Goal: Find specific page/section: Find specific page/section

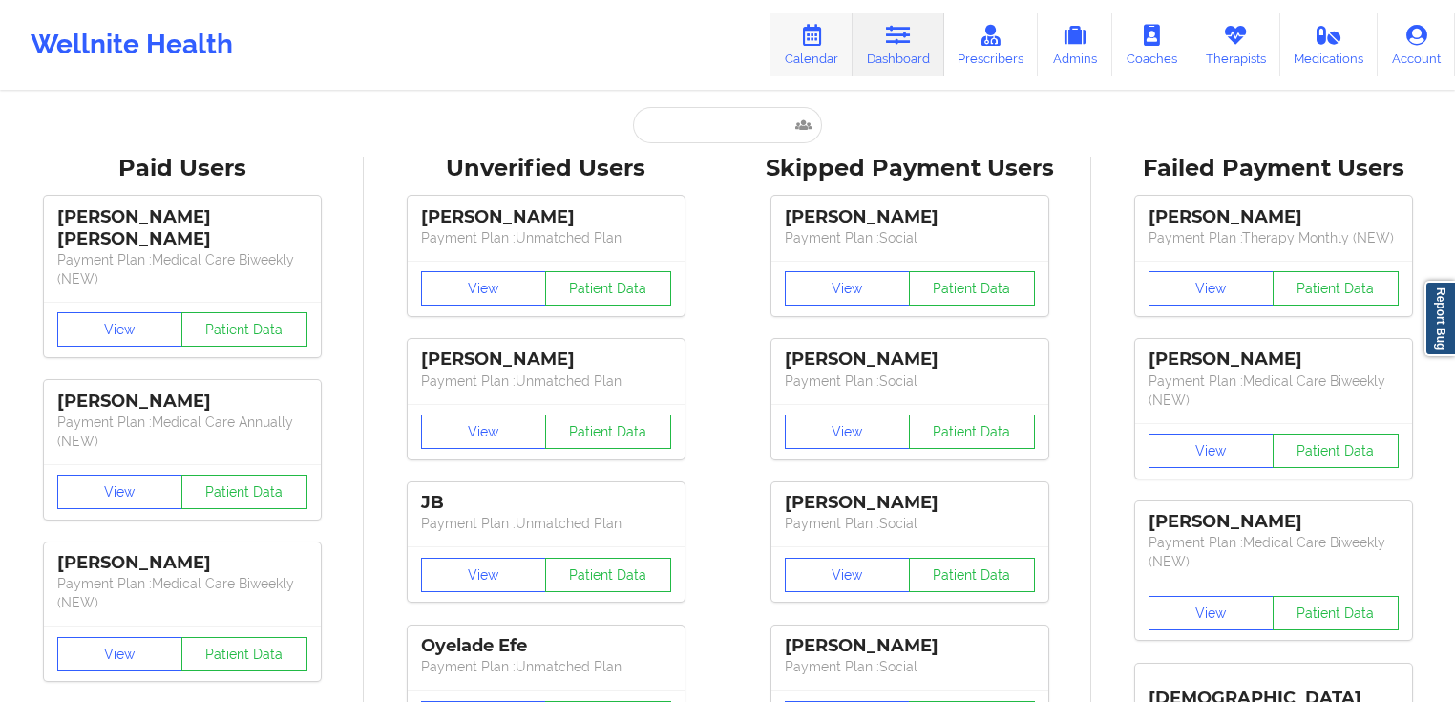
click at [815, 52] on link "Calendar" at bounding box center [811, 44] width 82 height 63
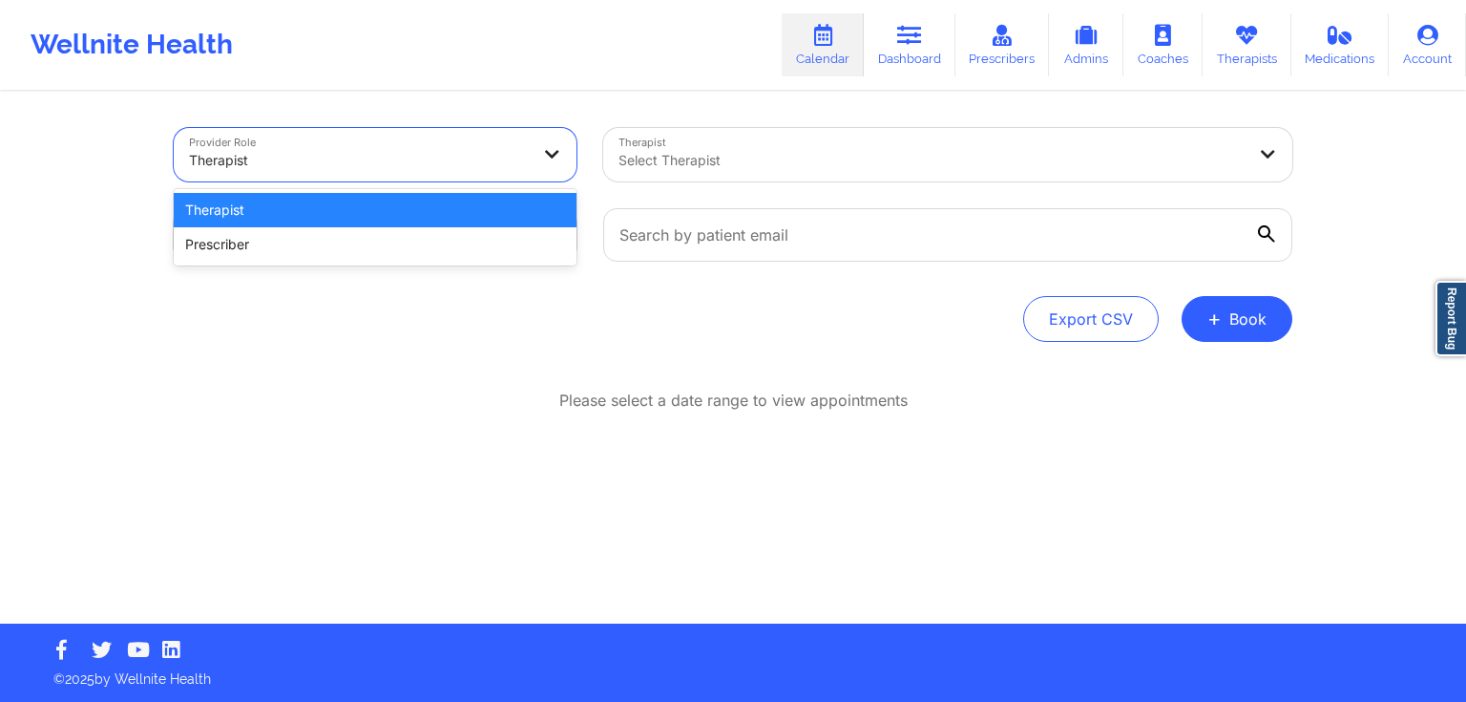
click at [449, 151] on div at bounding box center [359, 160] width 340 height 23
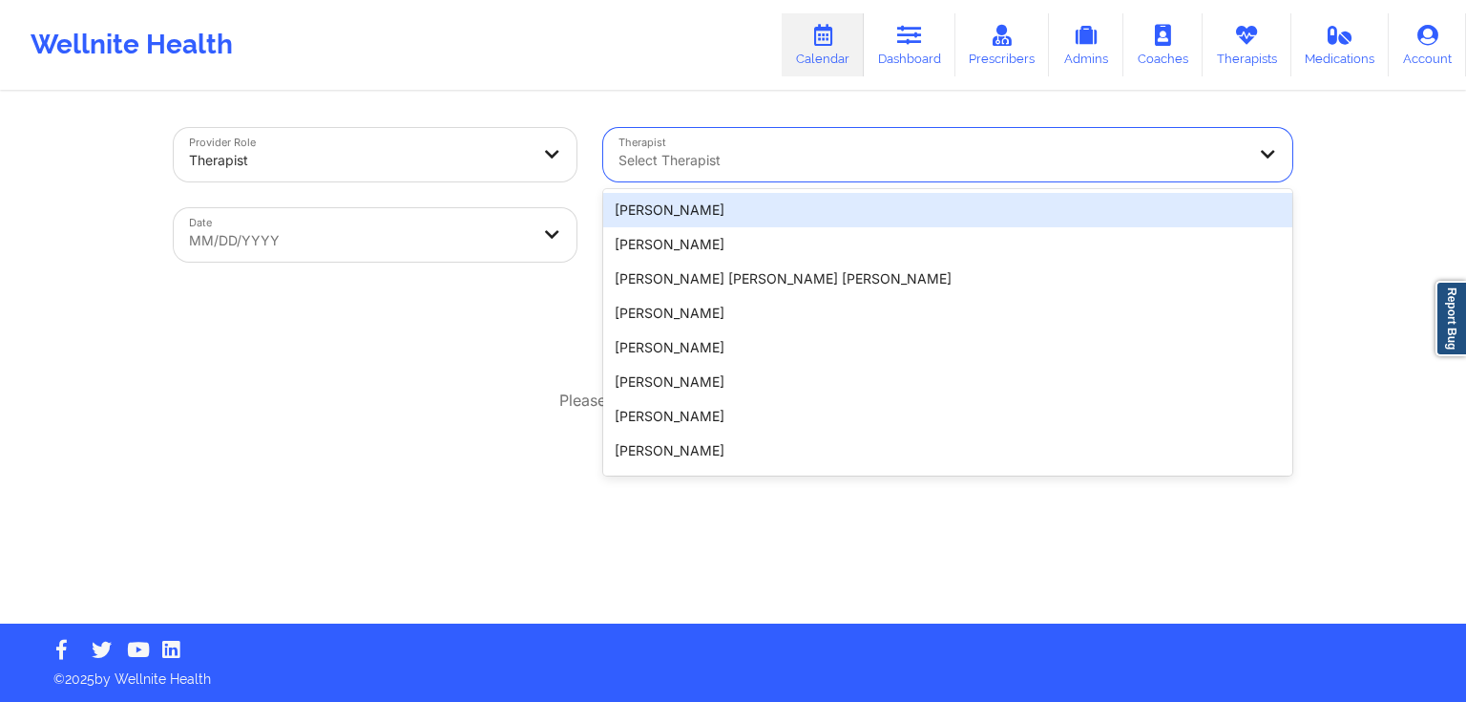
click at [656, 160] on div at bounding box center [932, 160] width 626 height 23
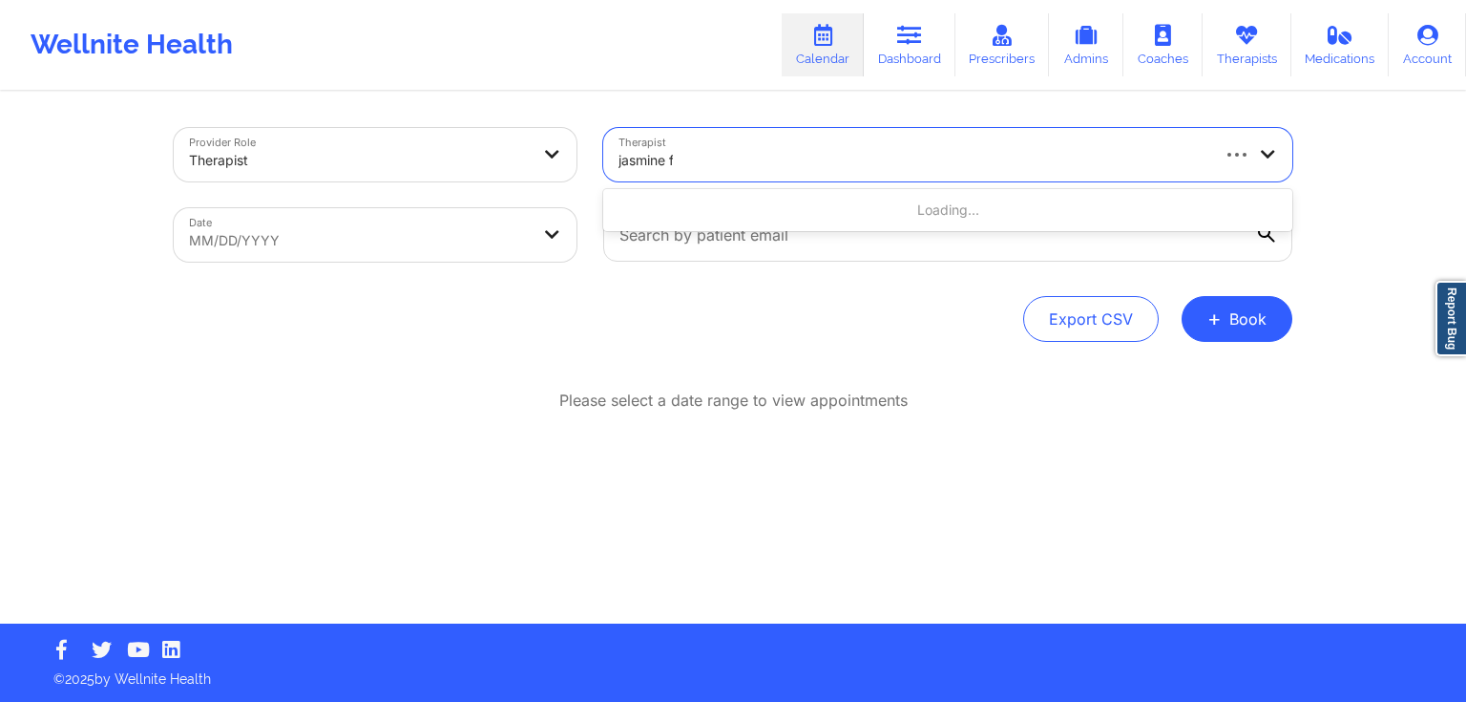
type input "jasmine fe"
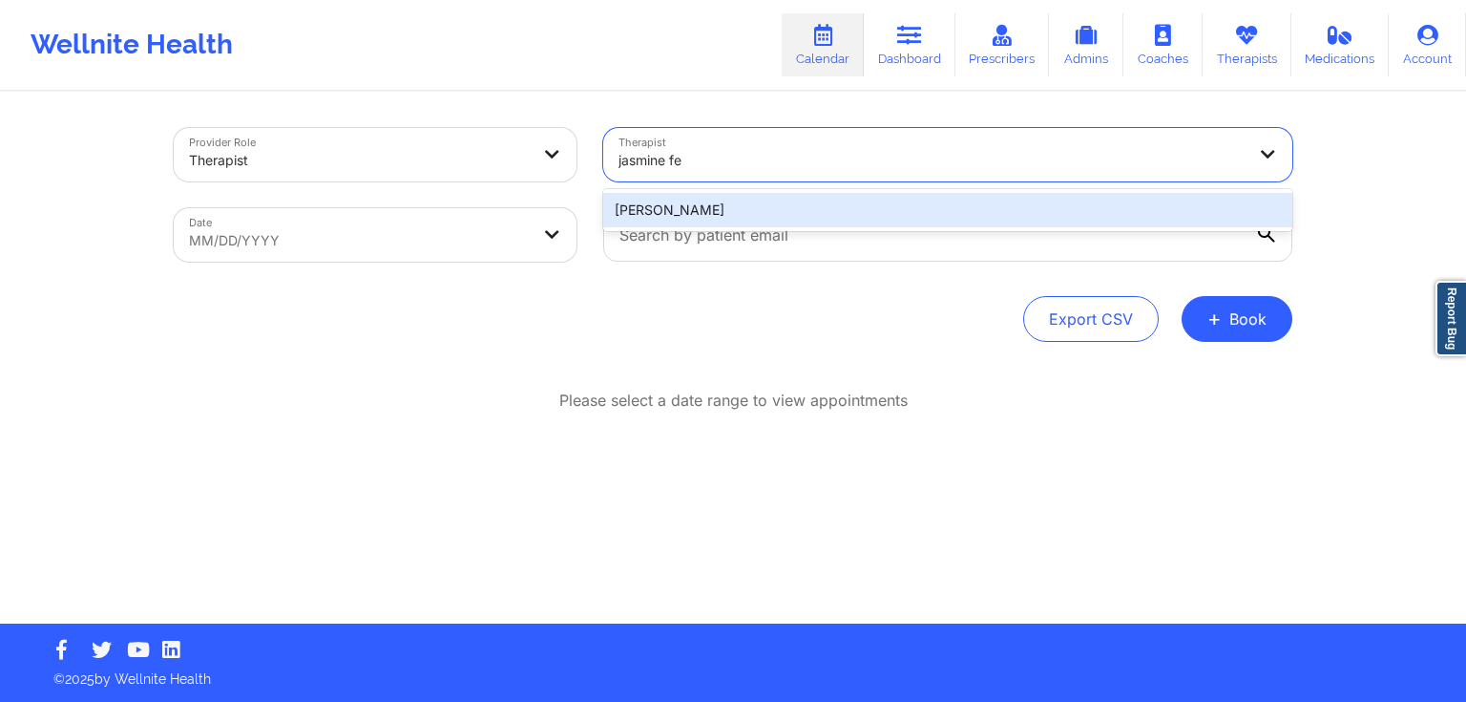
click at [720, 211] on div "[PERSON_NAME]" at bounding box center [947, 210] width 689 height 34
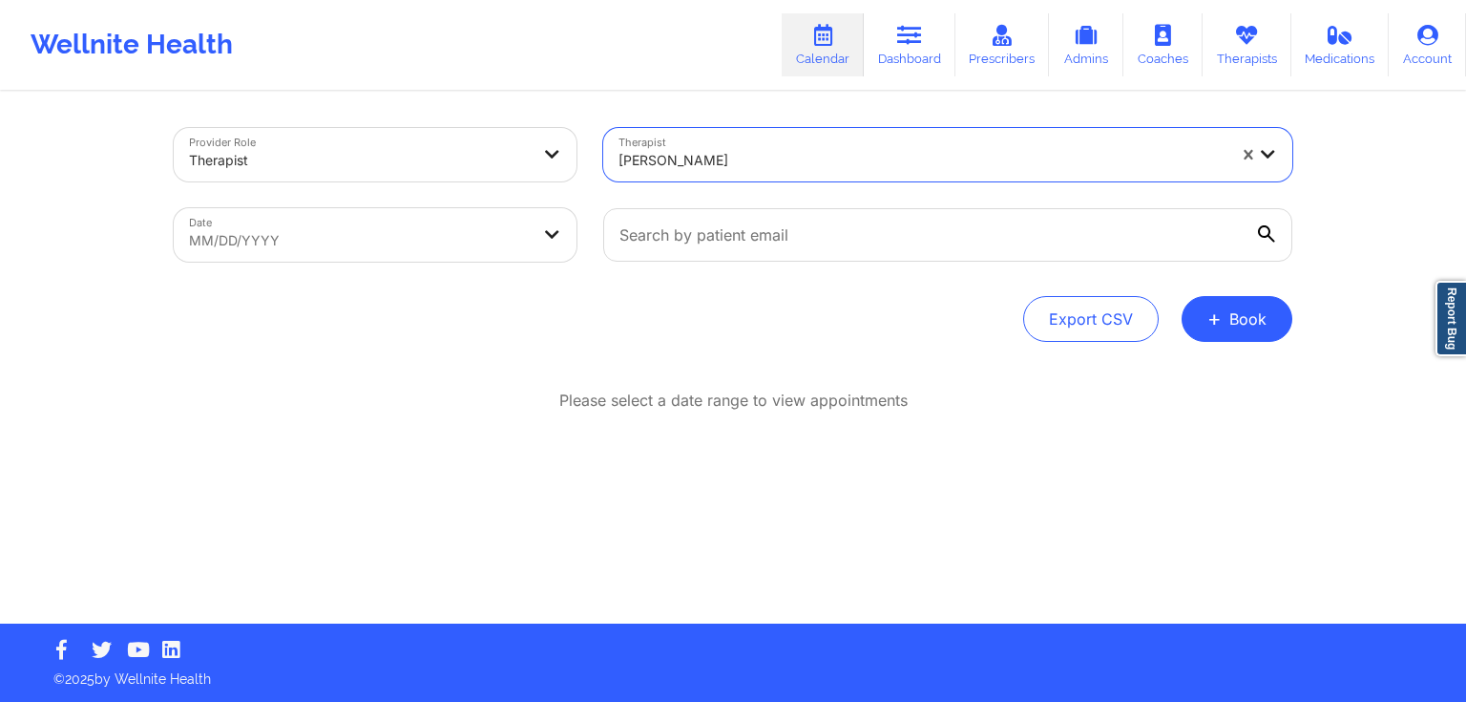
click at [493, 244] on body "Wellnite Health Calendar Dashboard Prescribers Admins Coaches Therapists Medica…" at bounding box center [733, 351] width 1466 height 702
select select "2025-8"
select select "2025-9"
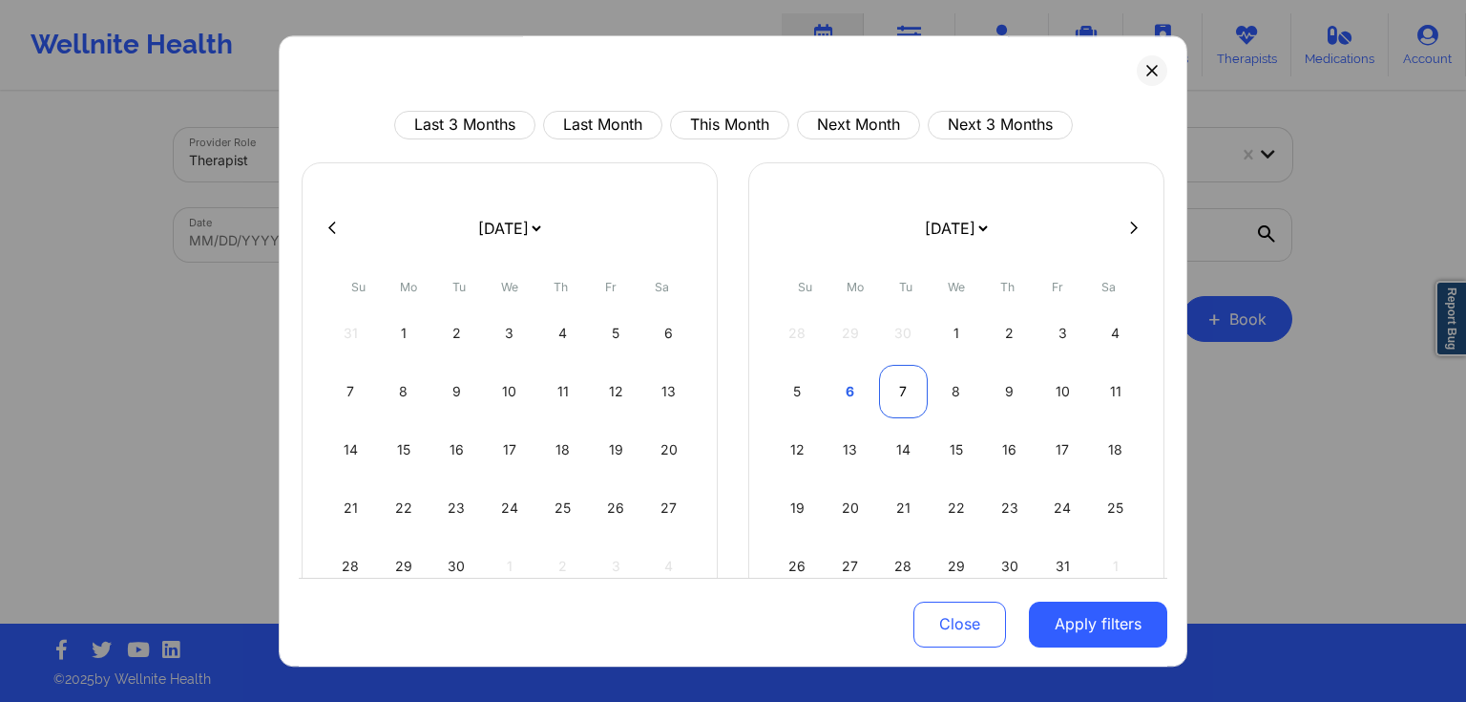
click at [897, 380] on div "7" at bounding box center [903, 391] width 49 height 53
select select "2025-9"
select select "2025-10"
select select "2025-9"
select select "2025-10"
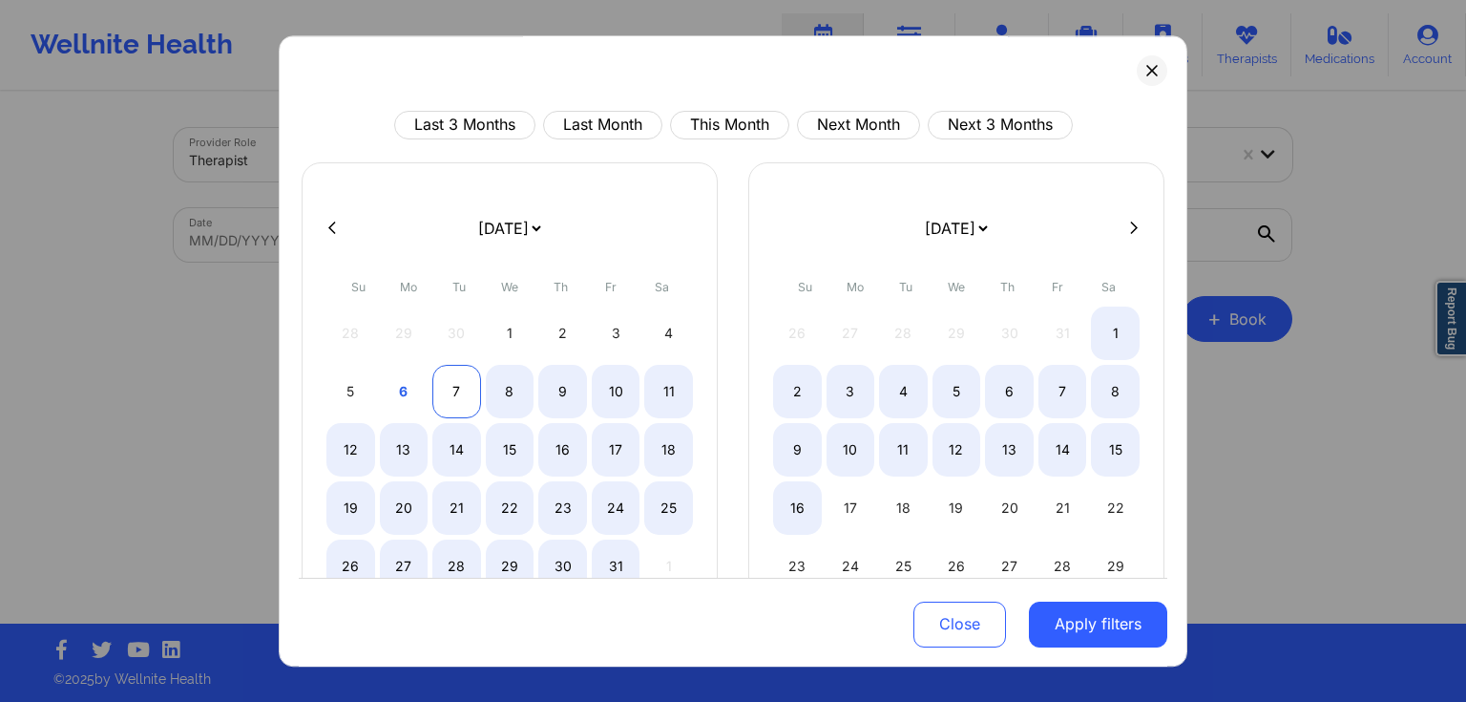
select select "2025-9"
select select "2025-10"
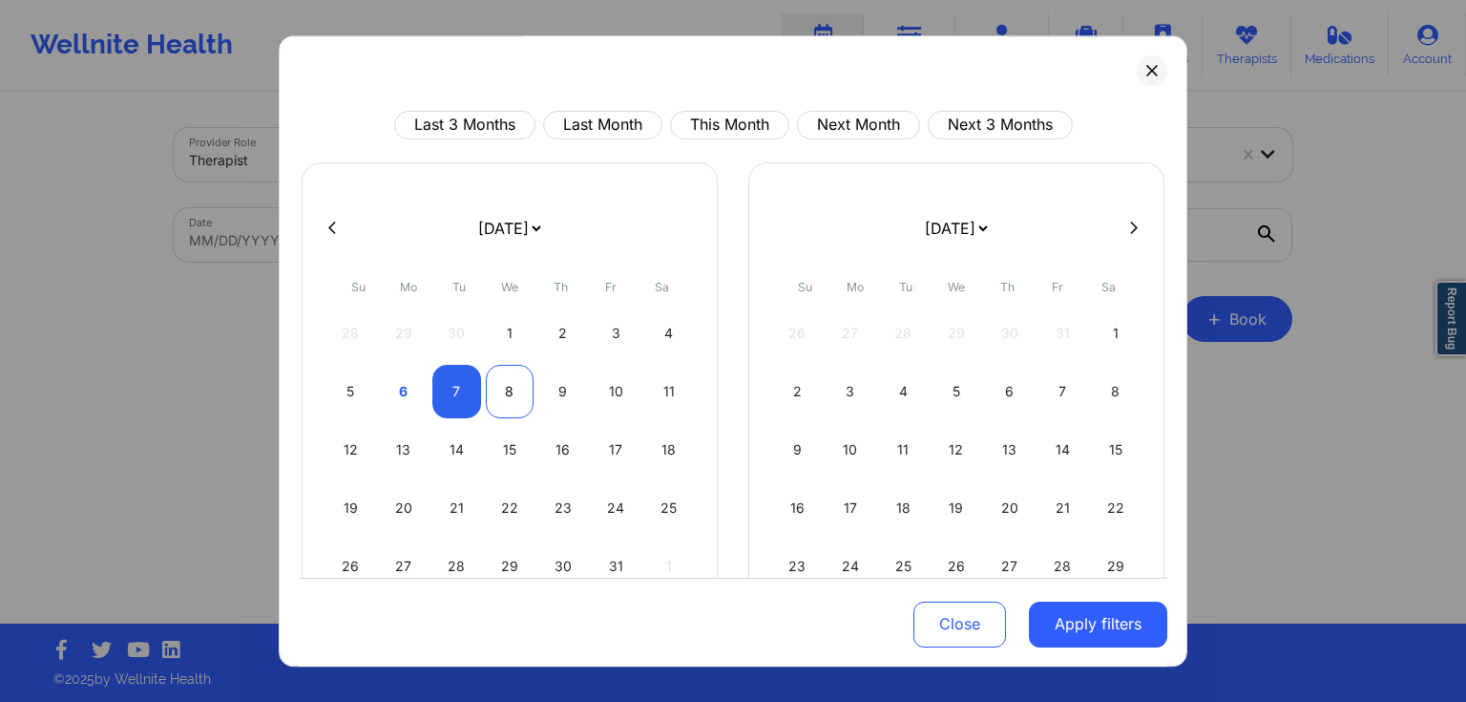
click at [509, 384] on div "8" at bounding box center [510, 391] width 49 height 53
select select "2025-9"
select select "2025-10"
click at [1069, 603] on button "Apply filters" at bounding box center [1098, 623] width 138 height 46
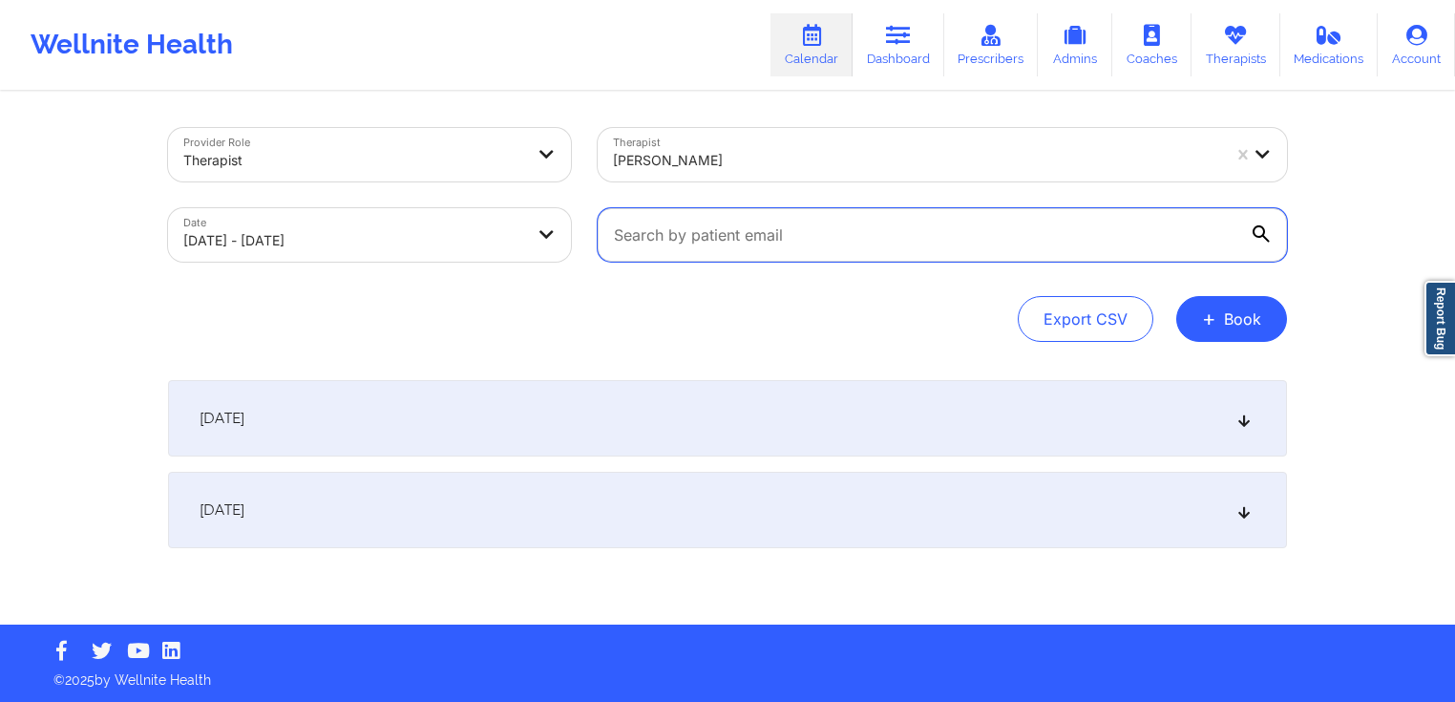
click at [801, 248] on input "text" at bounding box center [942, 234] width 689 height 53
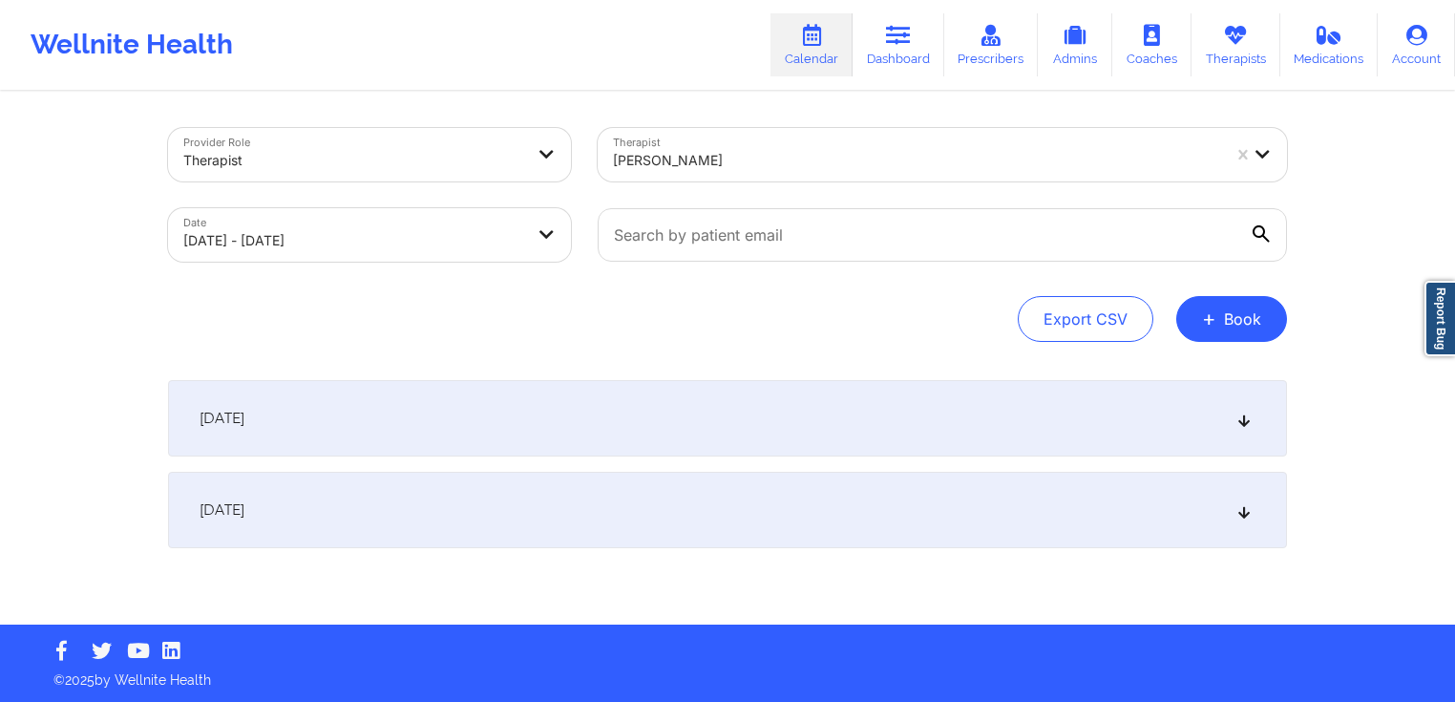
click at [831, 298] on div "Export CSV + Book" at bounding box center [727, 319] width 1119 height 46
click at [473, 429] on div "[DATE]" at bounding box center [727, 418] width 1119 height 76
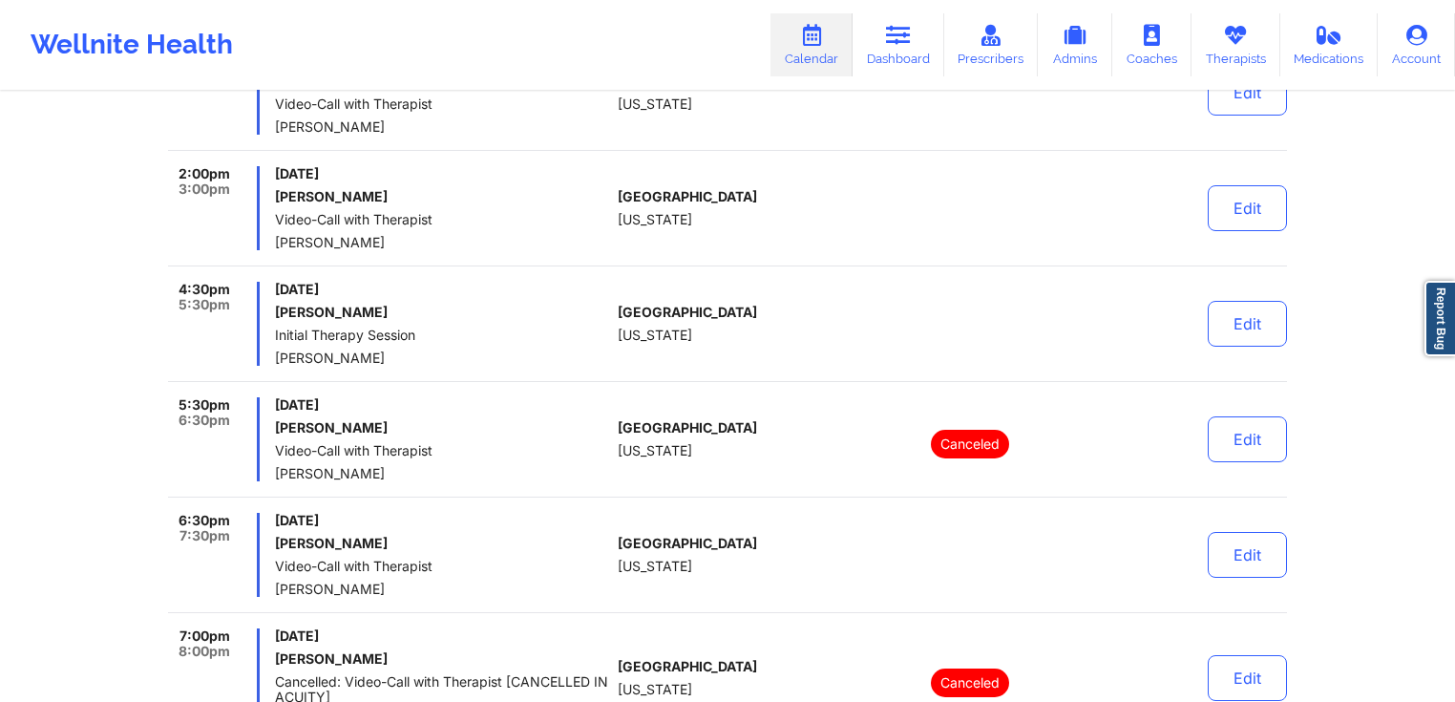
scroll to position [535, 0]
